Goal: Transaction & Acquisition: Purchase product/service

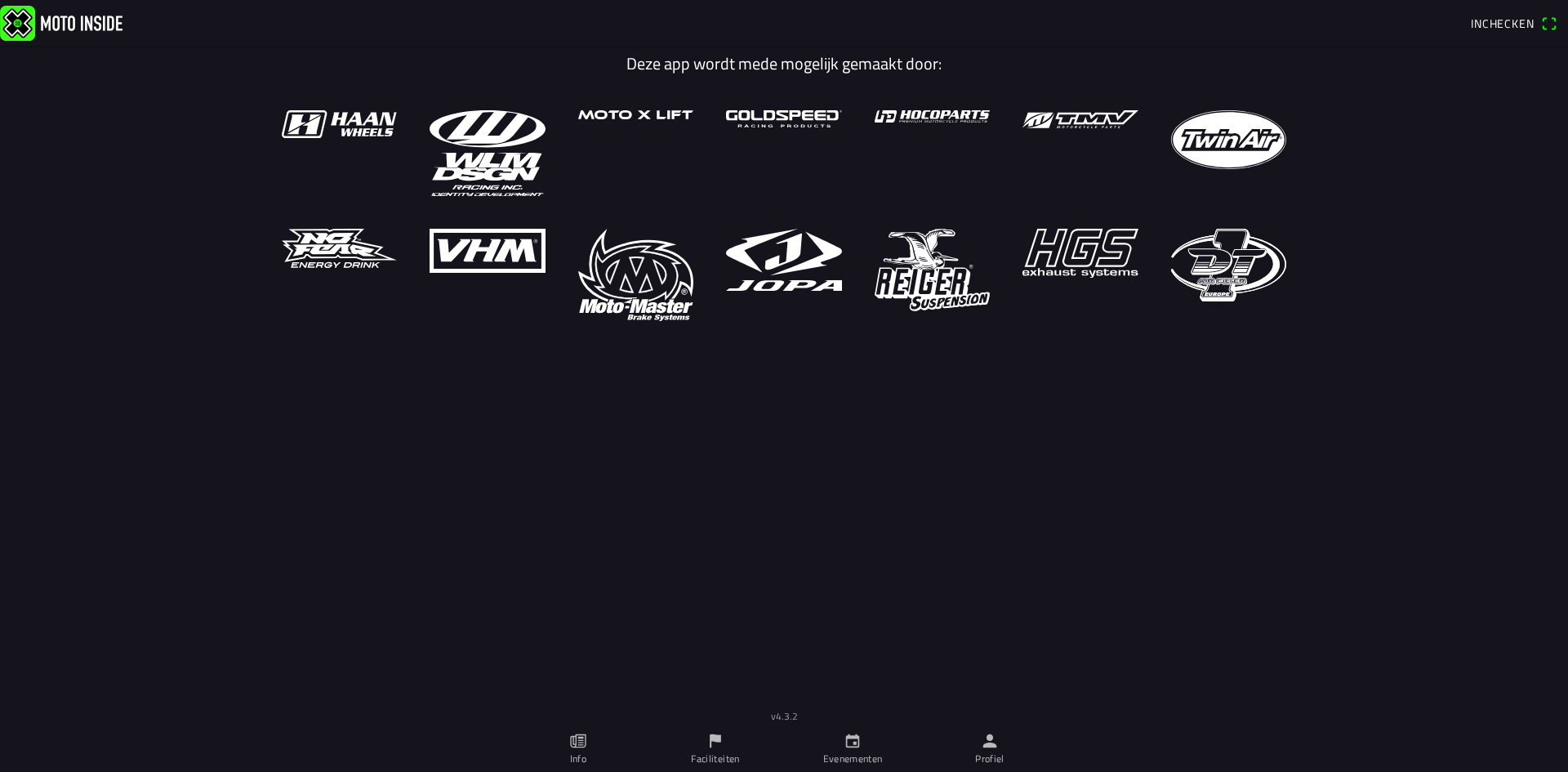
click at [1536, 24] on ion-text "Inchecken" at bounding box center [1506, 24] width 70 height 11
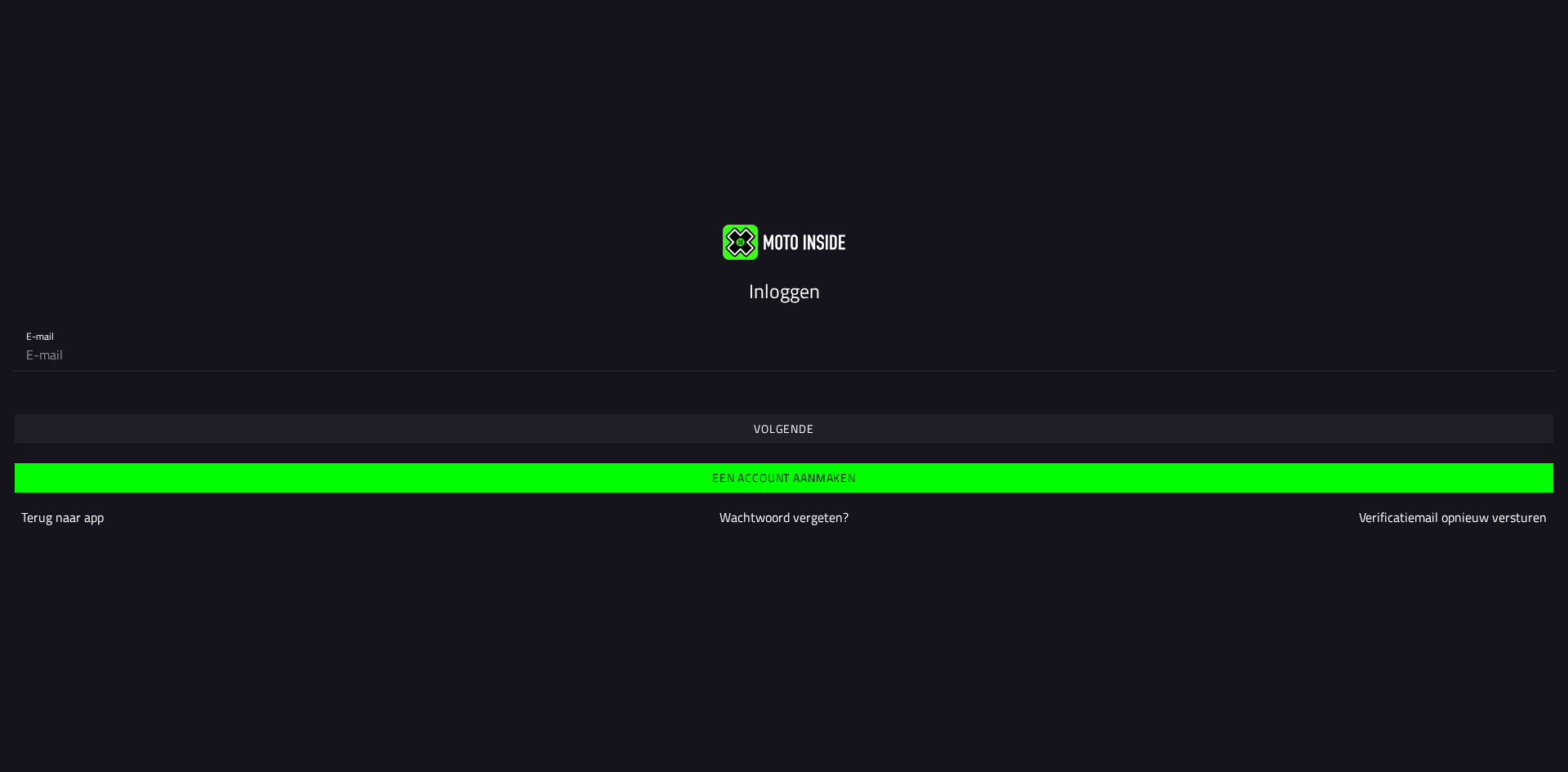
click at [112, 352] on input "email" at bounding box center [783, 355] width 1516 height 33
type input "pukkiezandbergen@hotmail.com"
click at [0, 0] on slot "Volgende" at bounding box center [0, 0] width 0 height 0
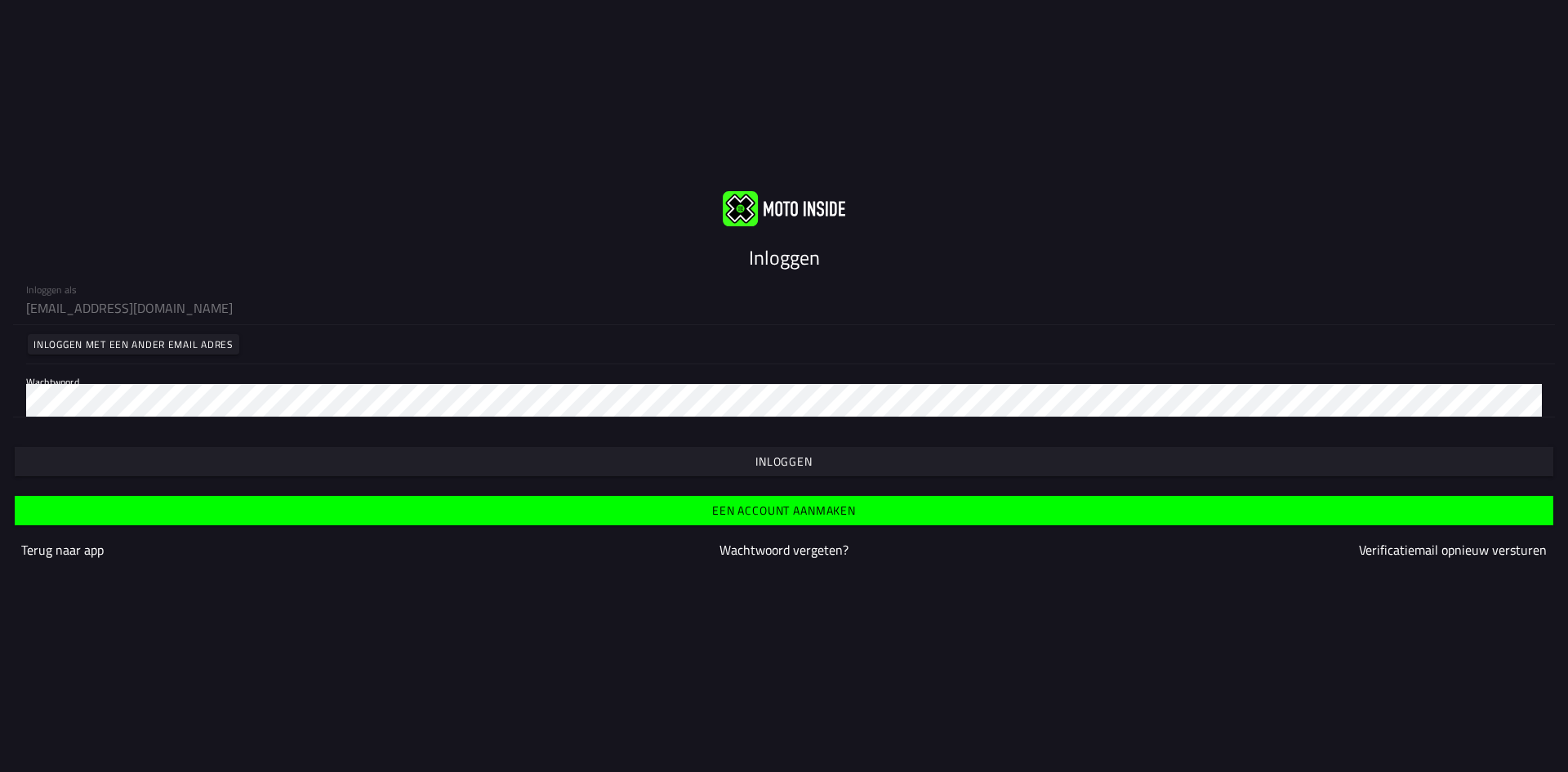
click at [0, 0] on slot "Inloggen" at bounding box center [0, 0] width 0 height 0
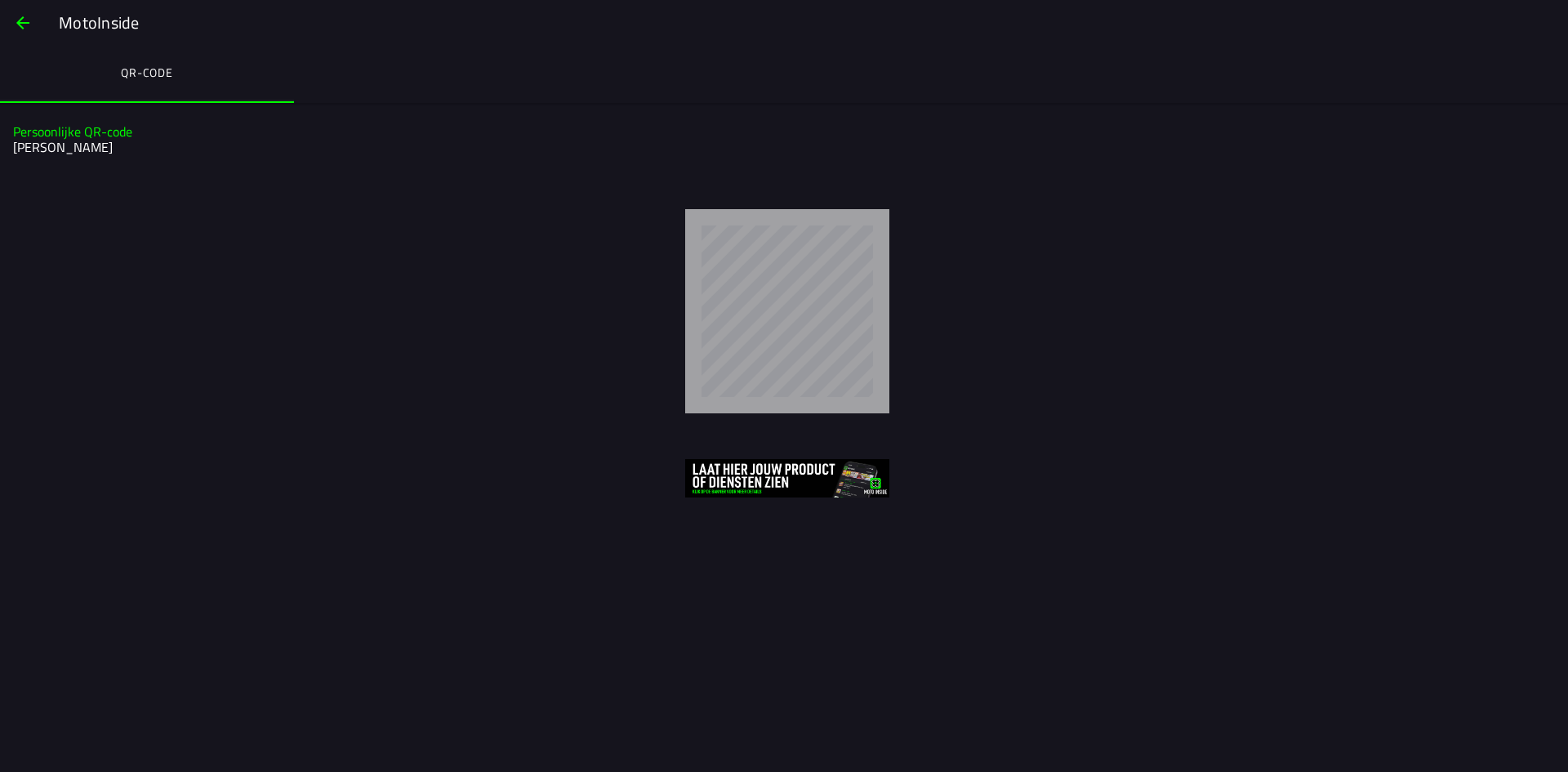
click at [22, 17] on span "button" at bounding box center [22, 23] width 19 height 40
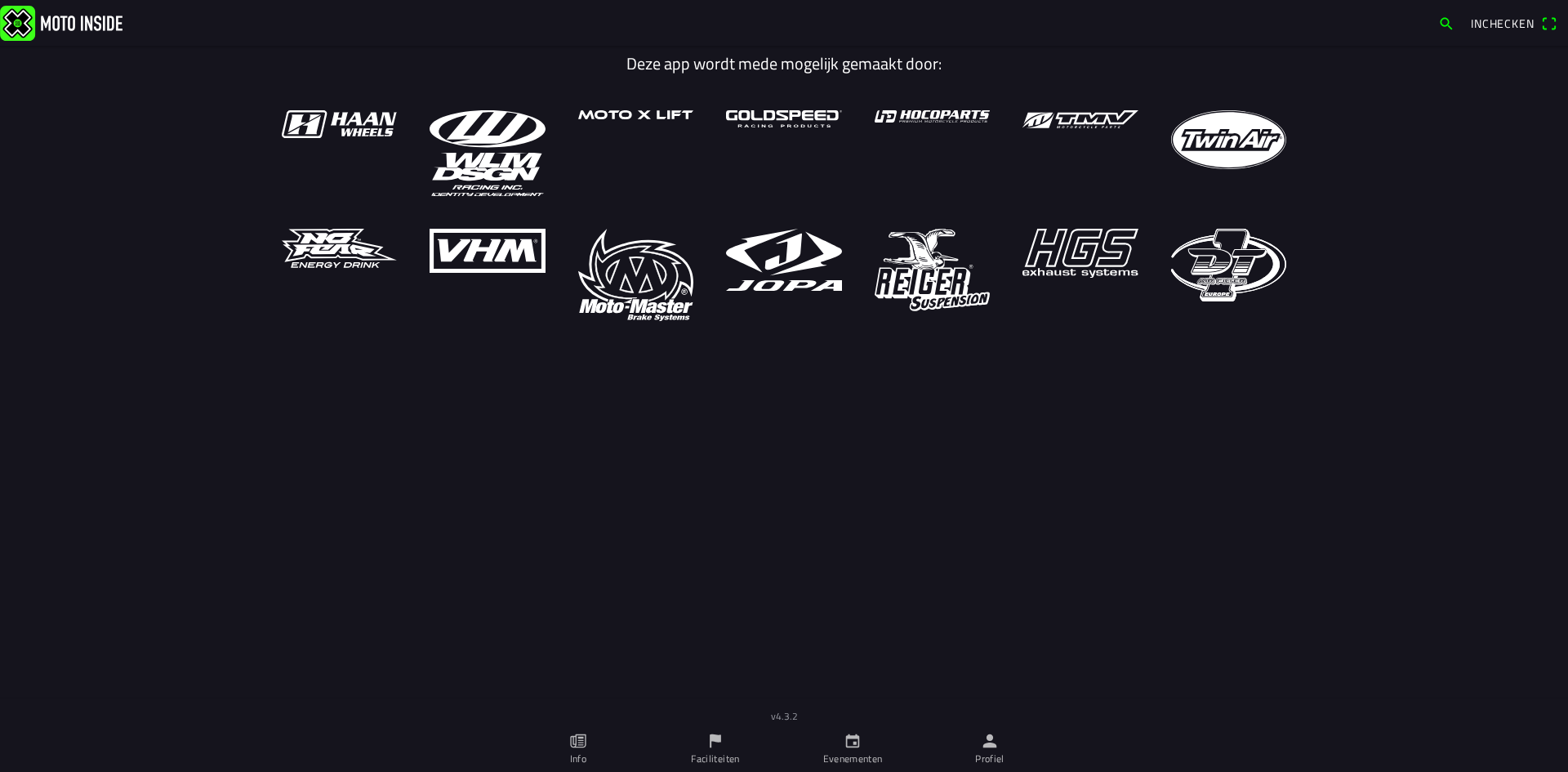
click at [849, 748] on icon "calendar" at bounding box center [853, 741] width 18 height 18
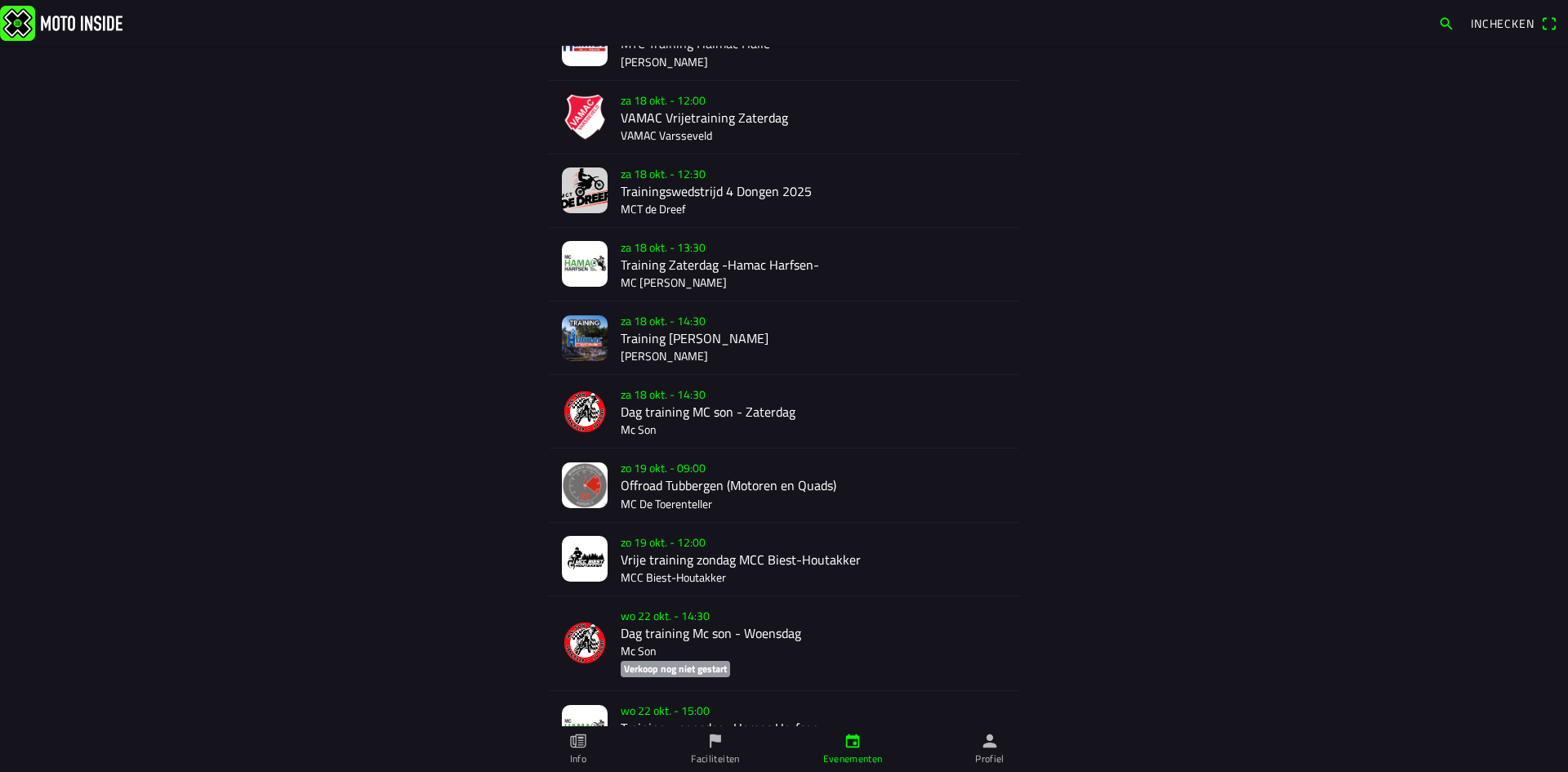
scroll to position [896, 0]
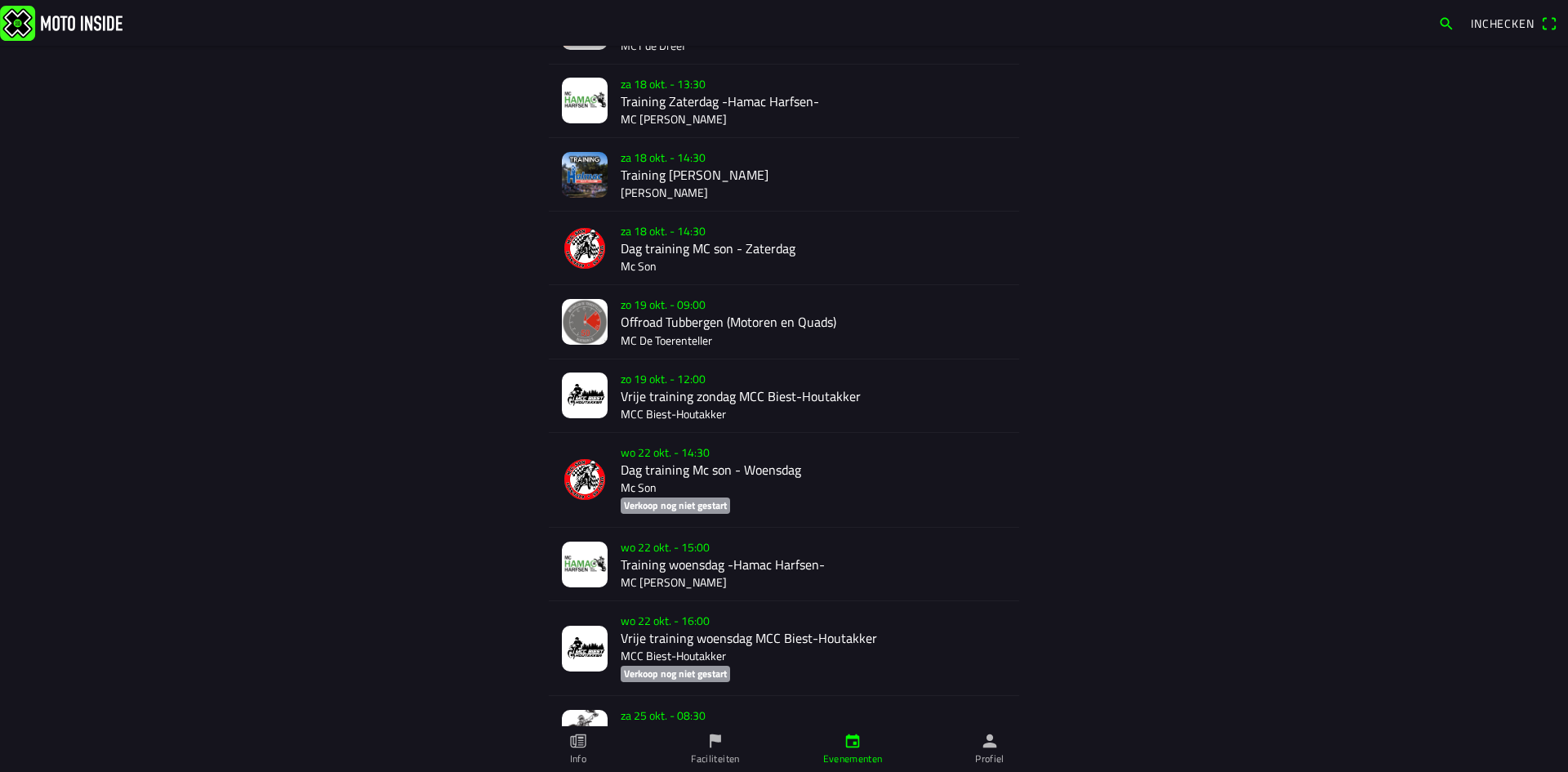
click at [701, 322] on div "zo 19 okt. - 09:00 Offroad Tubbergen (Motoren en Quads) MC De Toerenteller" at bounding box center [812, 321] width 385 height 73
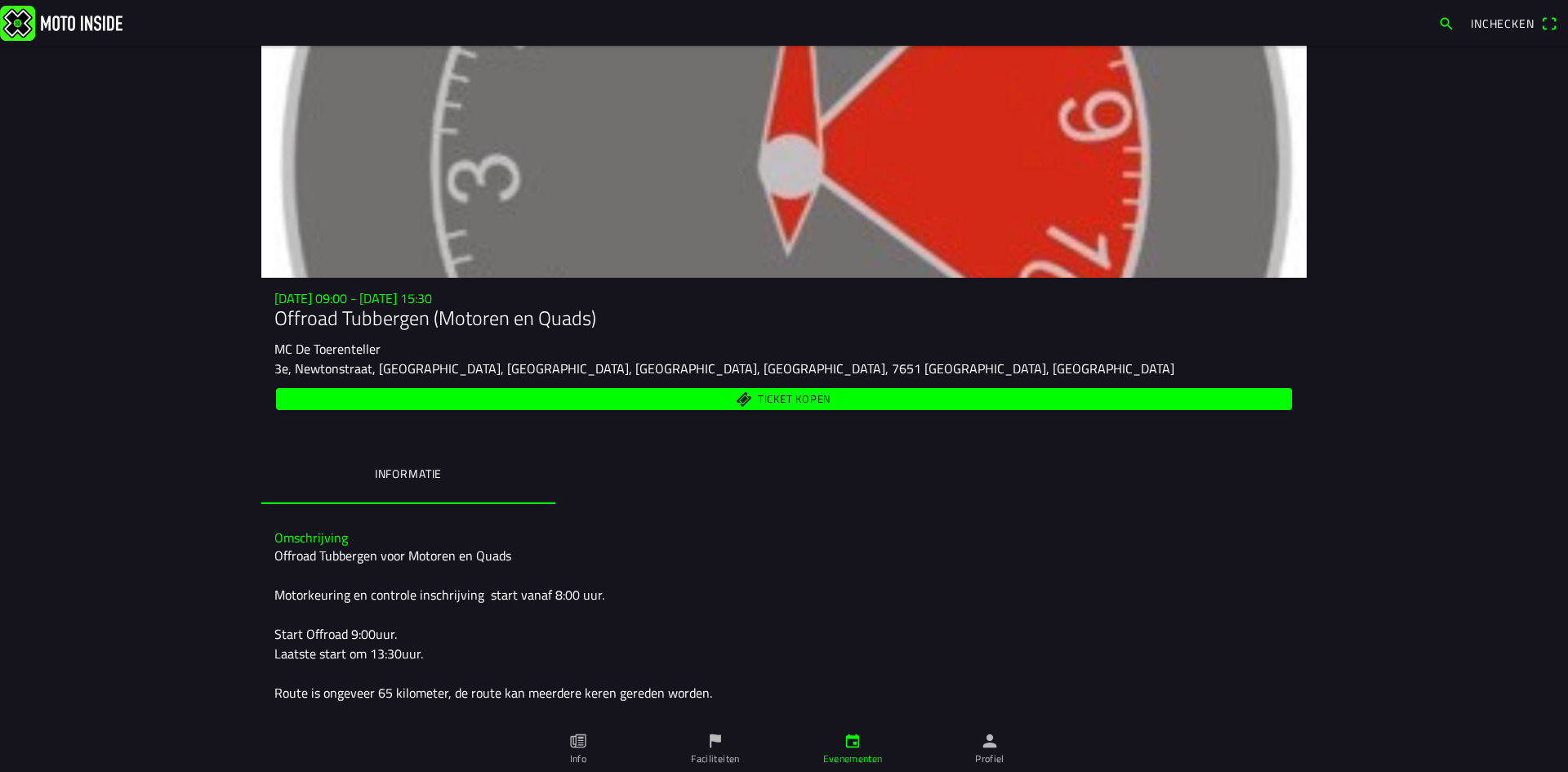
click at [778, 394] on span "Ticket kopen" at bounding box center [795, 400] width 74 height 11
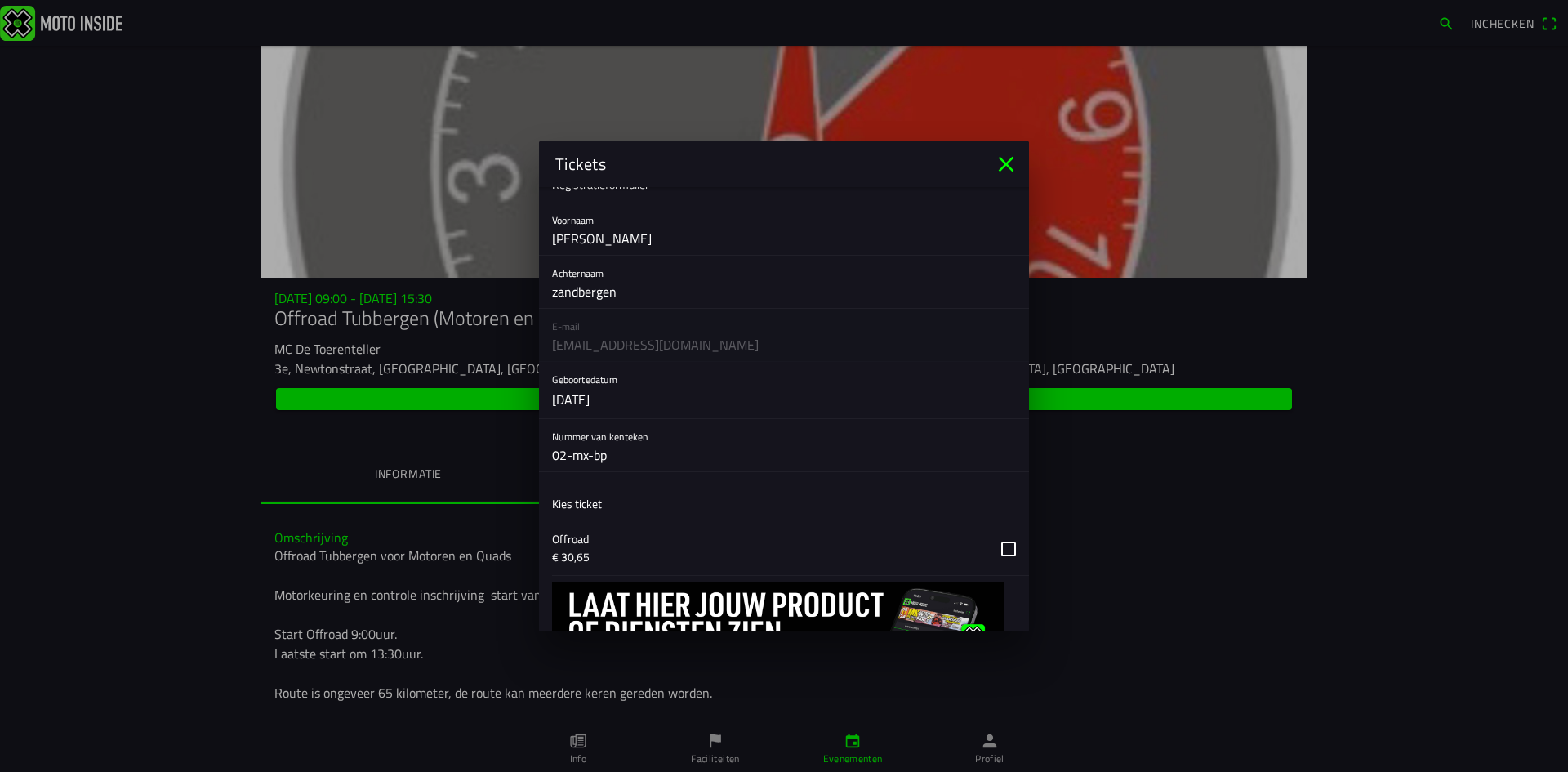
scroll to position [109, 0]
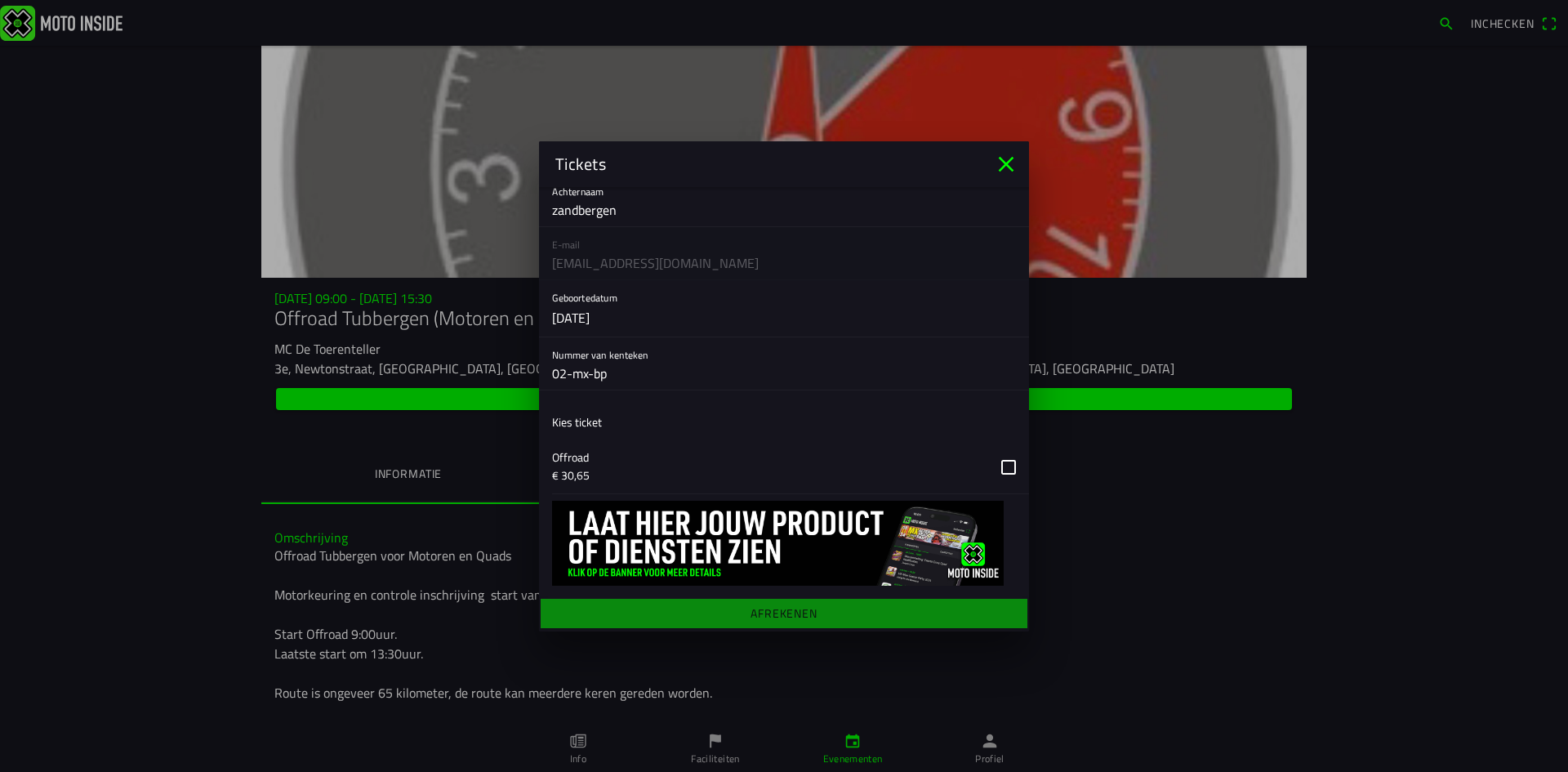
click at [997, 468] on button "button" at bounding box center [790, 467] width 477 height 53
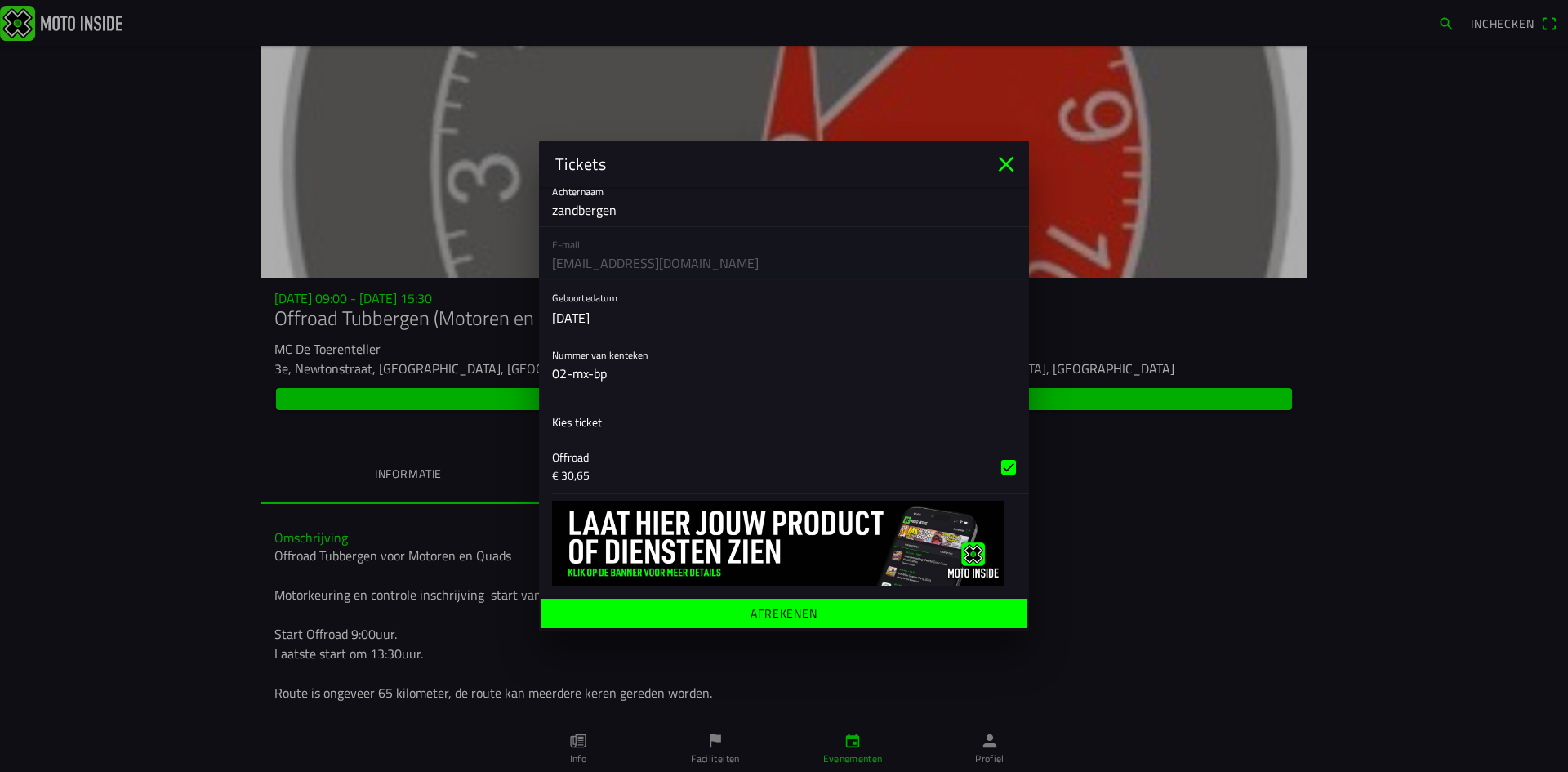
click at [785, 614] on ion-label "Afrekenen" at bounding box center [784, 612] width 67 height 11
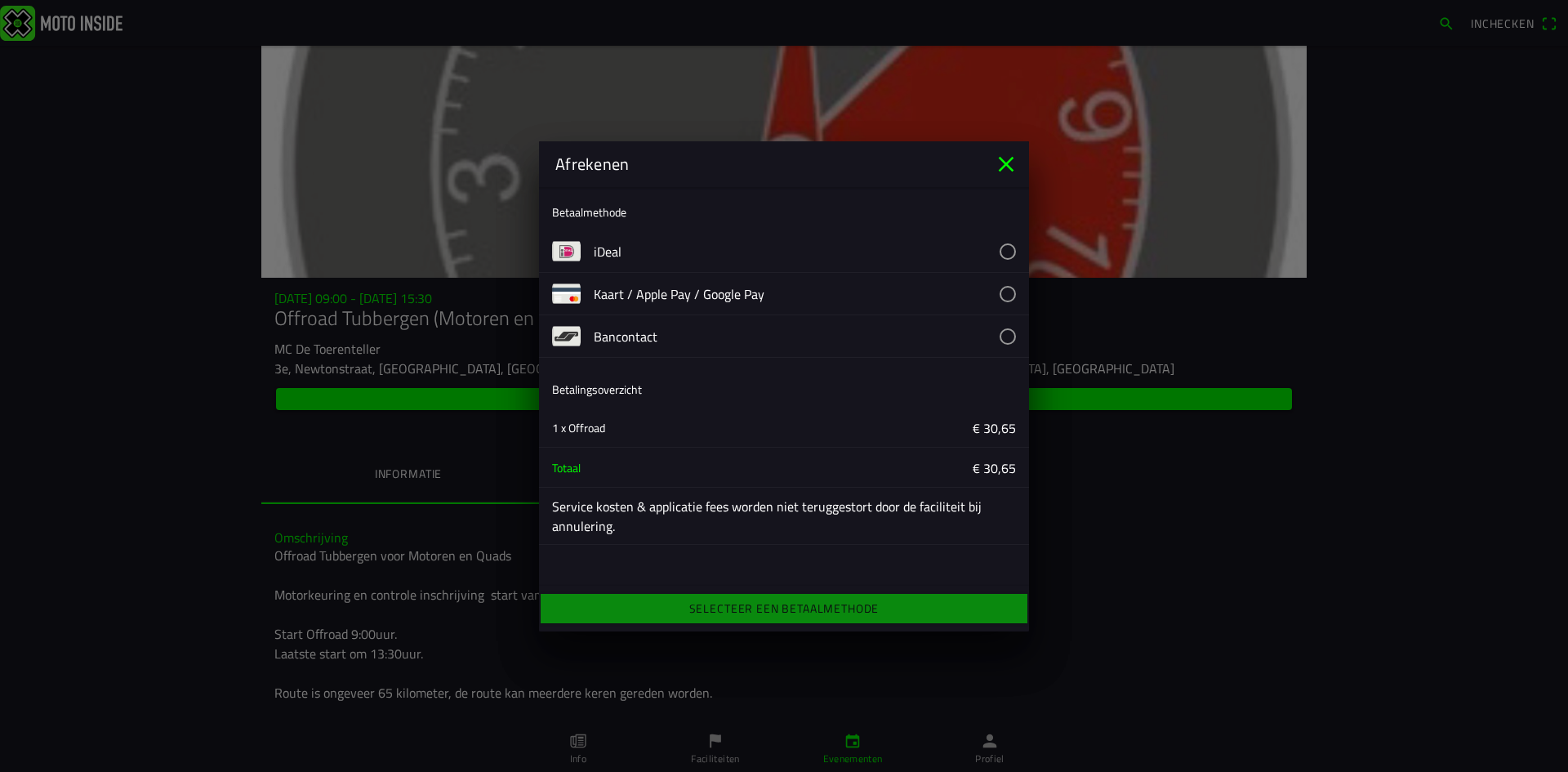
click at [1012, 249] on button "button" at bounding box center [812, 251] width 436 height 41
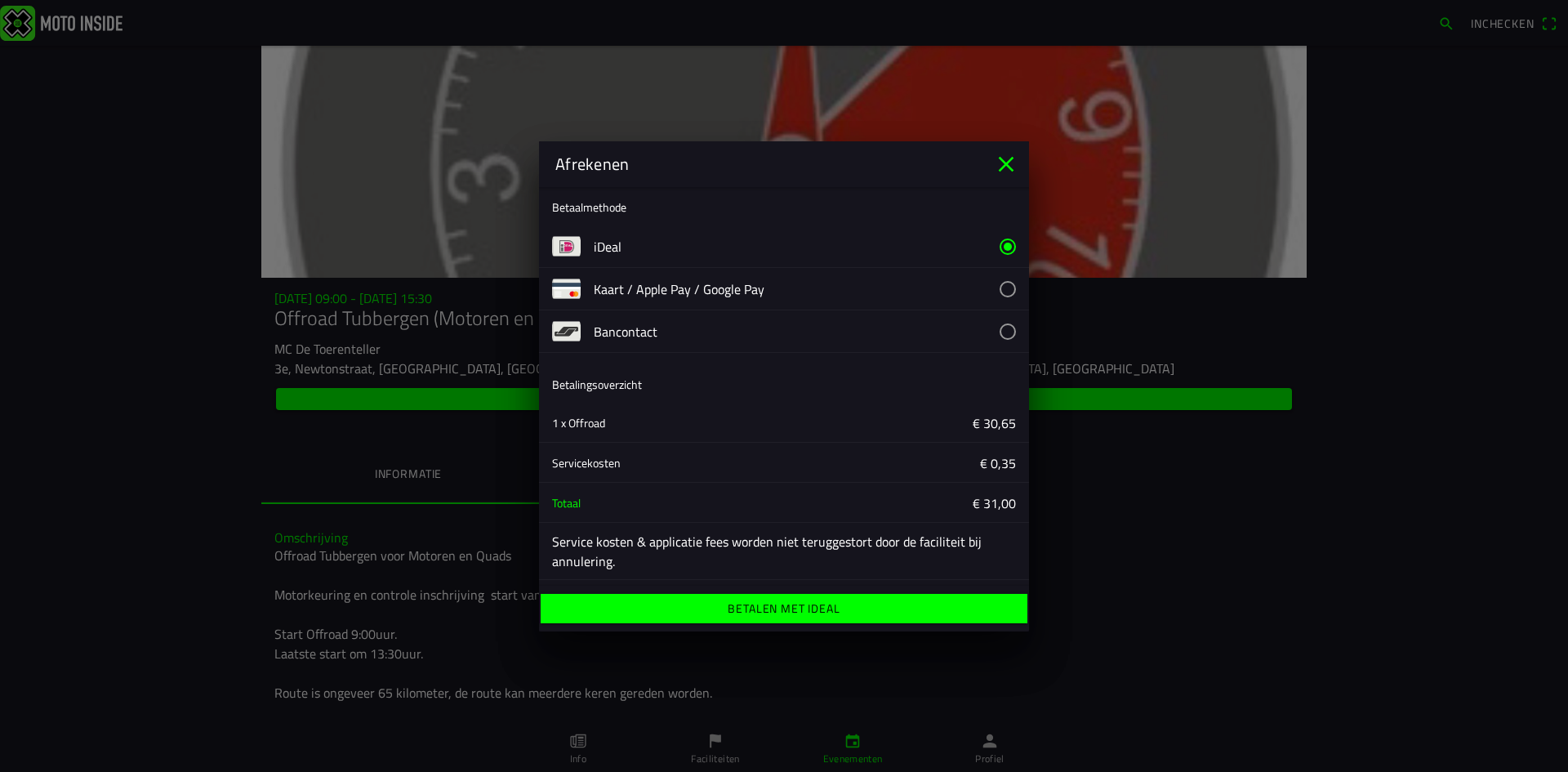
scroll to position [6, 0]
click at [749, 606] on ion-label "Betalen met iDeal" at bounding box center [784, 608] width 112 height 11
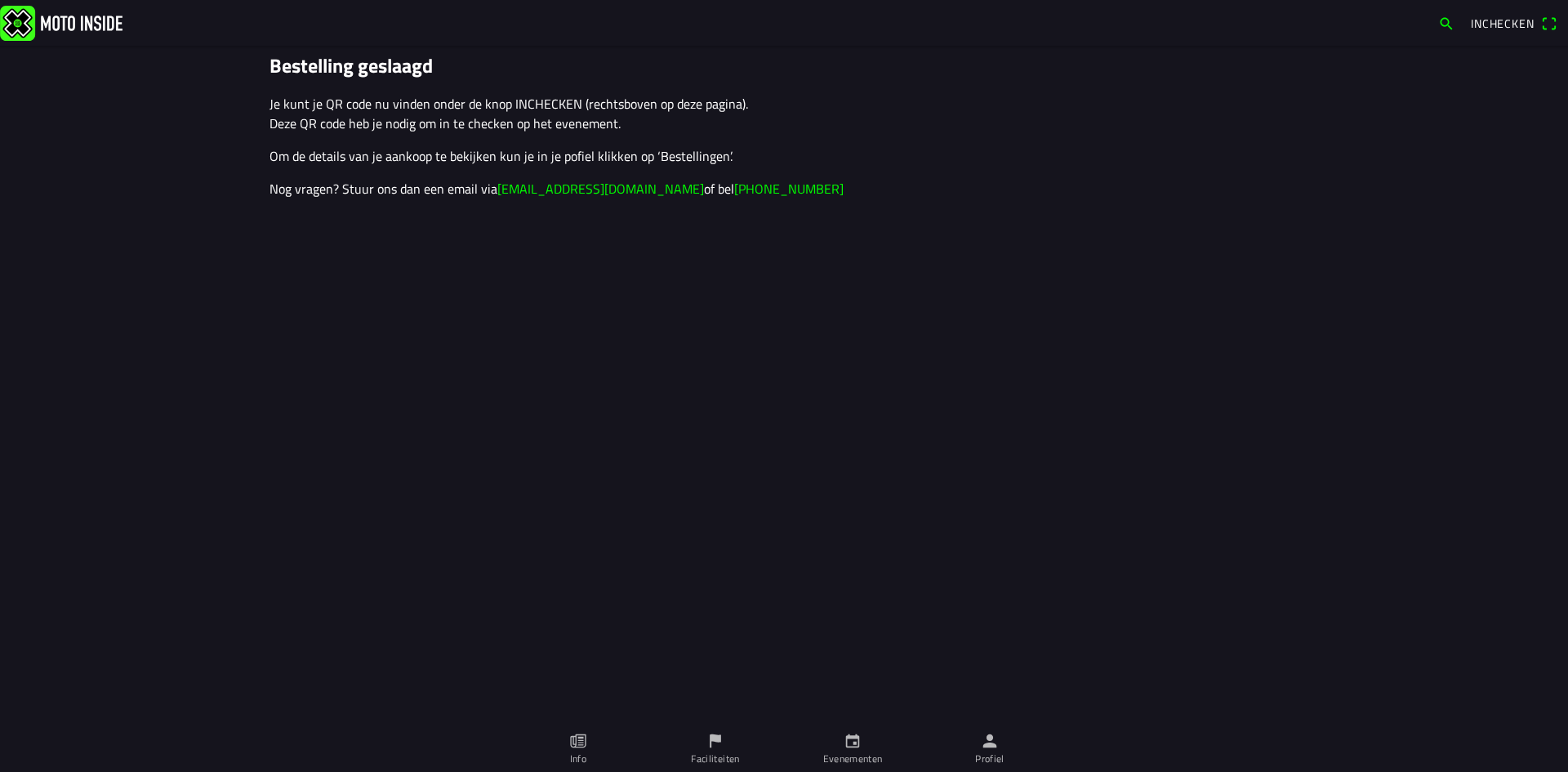
click at [852, 754] on ion-label "Evenementen" at bounding box center [853, 759] width 60 height 15
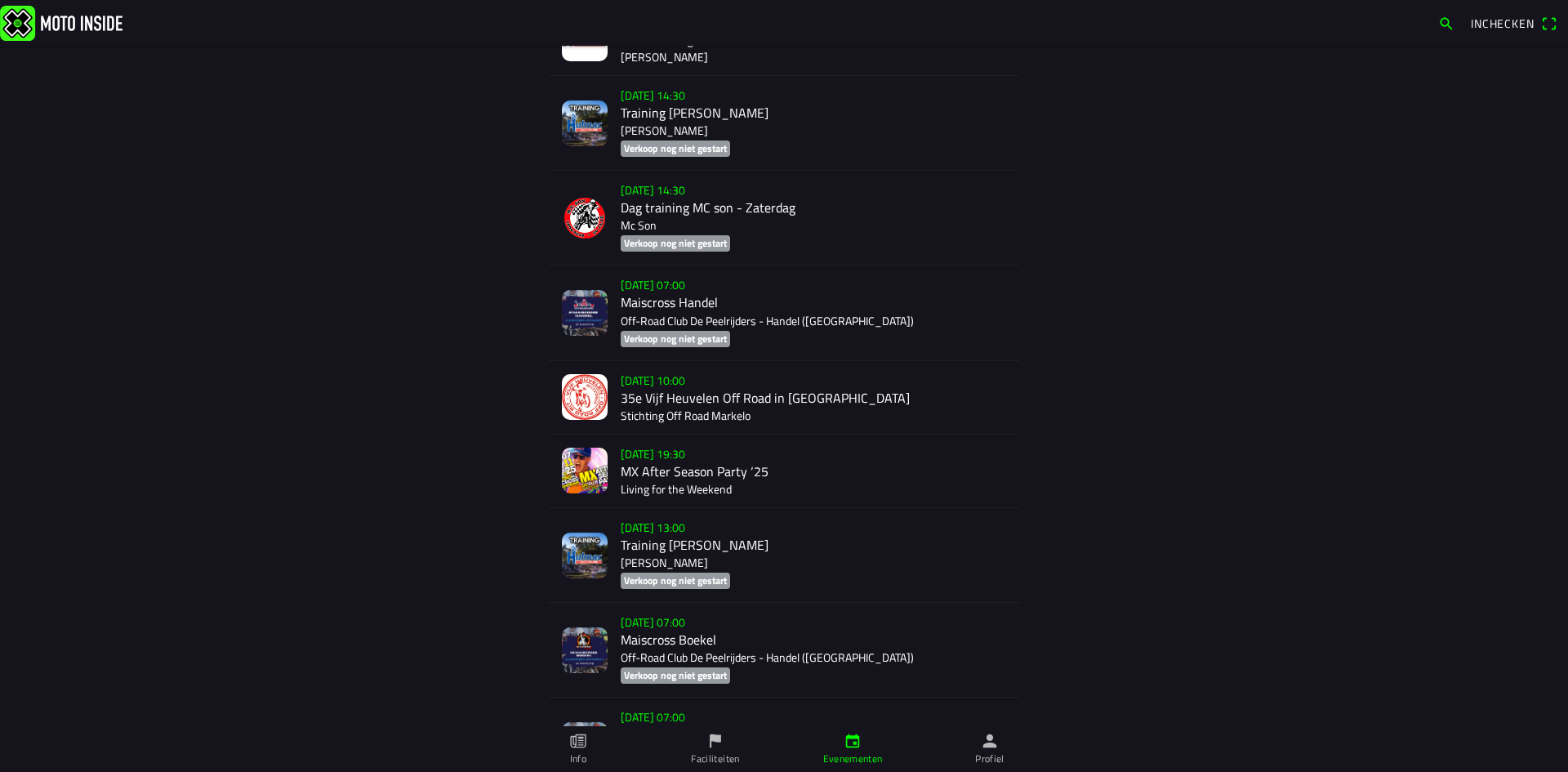
scroll to position [3102, 0]
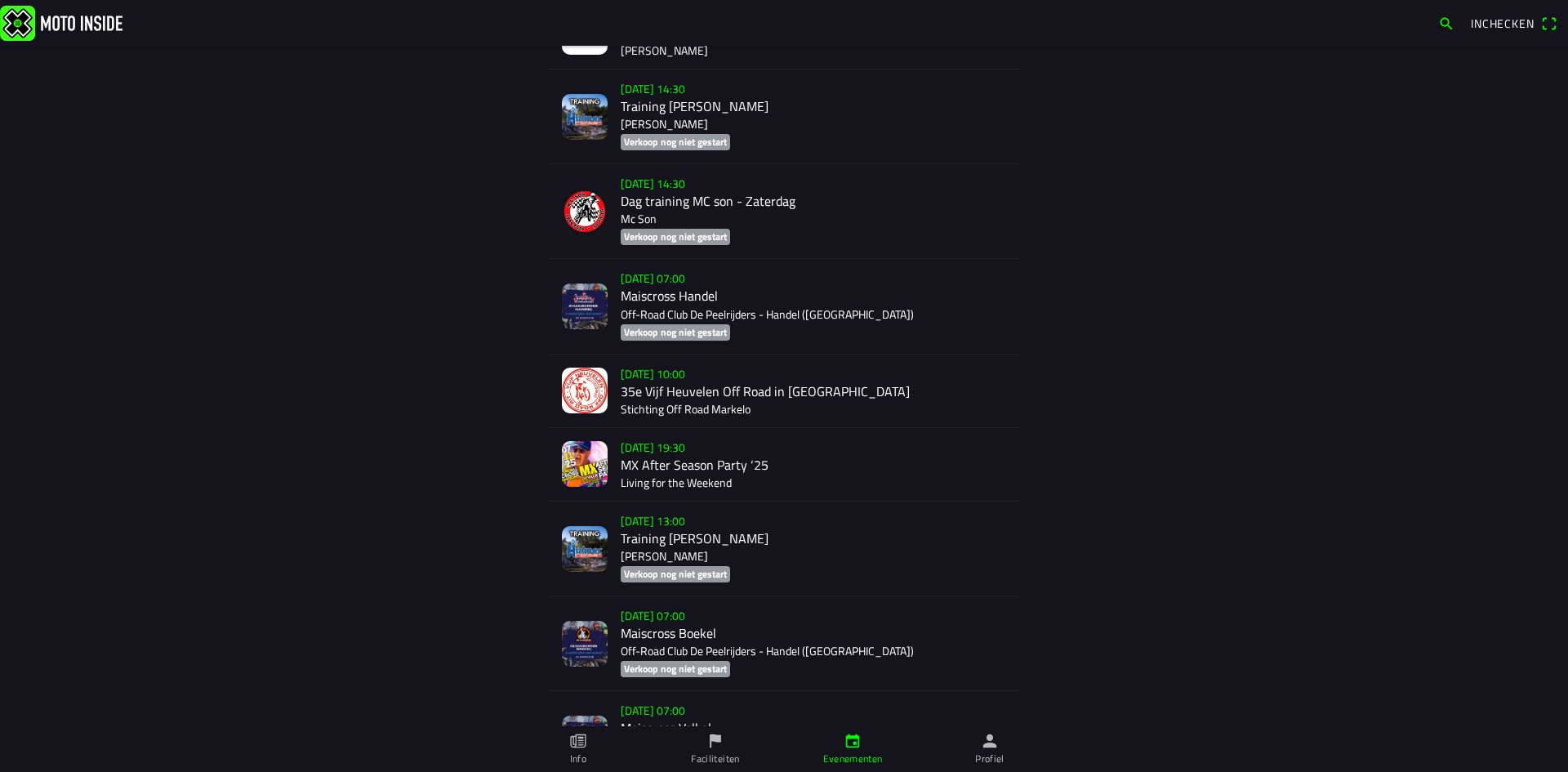
click at [721, 392] on div "zo 2 nov. - 10:00 35e Vijf Heuvelen Off Road in Markelo Stichting Off Road Mark…" at bounding box center [812, 391] width 385 height 73
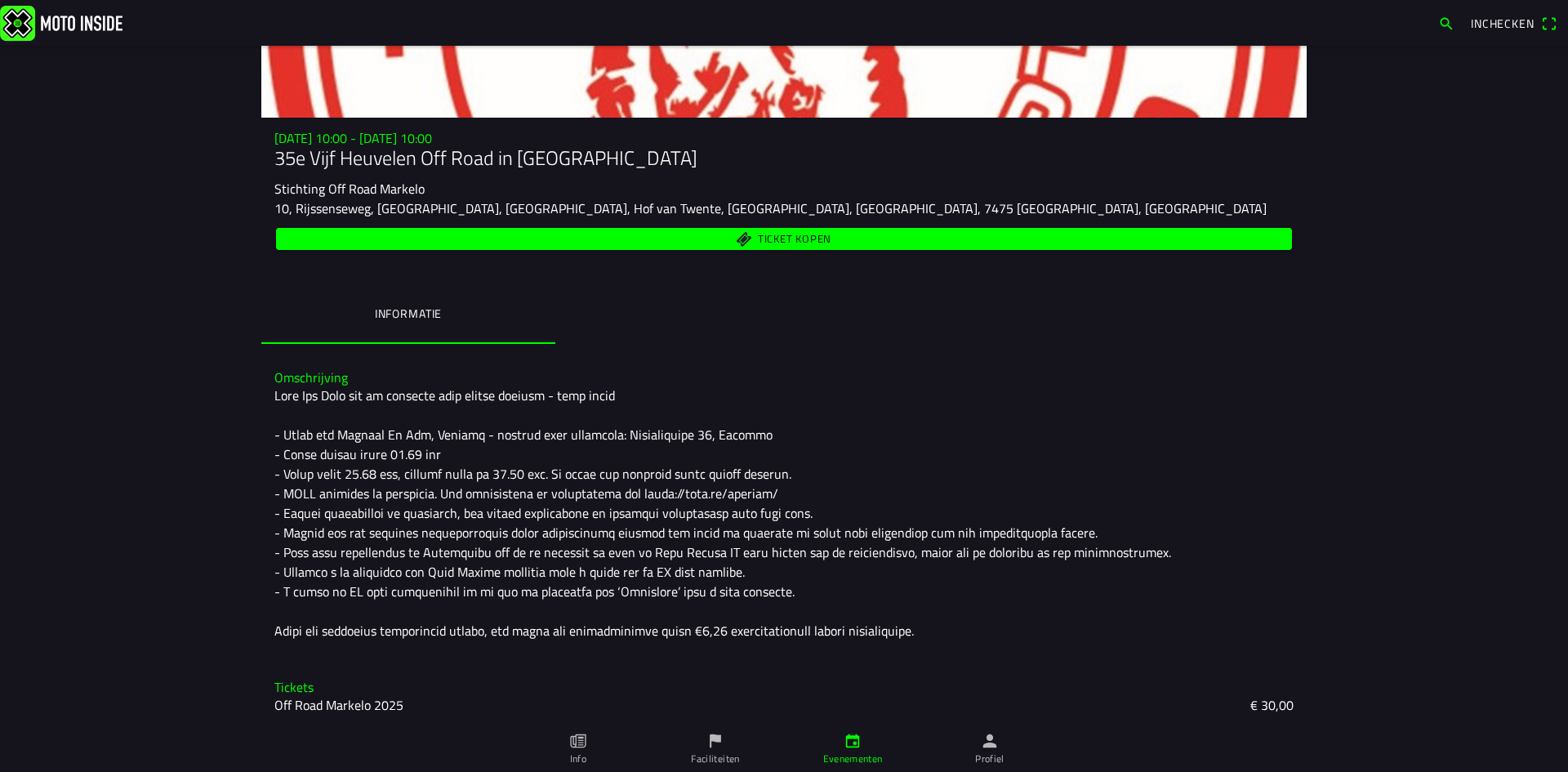
scroll to position [162, 0]
